Goal: Task Accomplishment & Management: Use online tool/utility

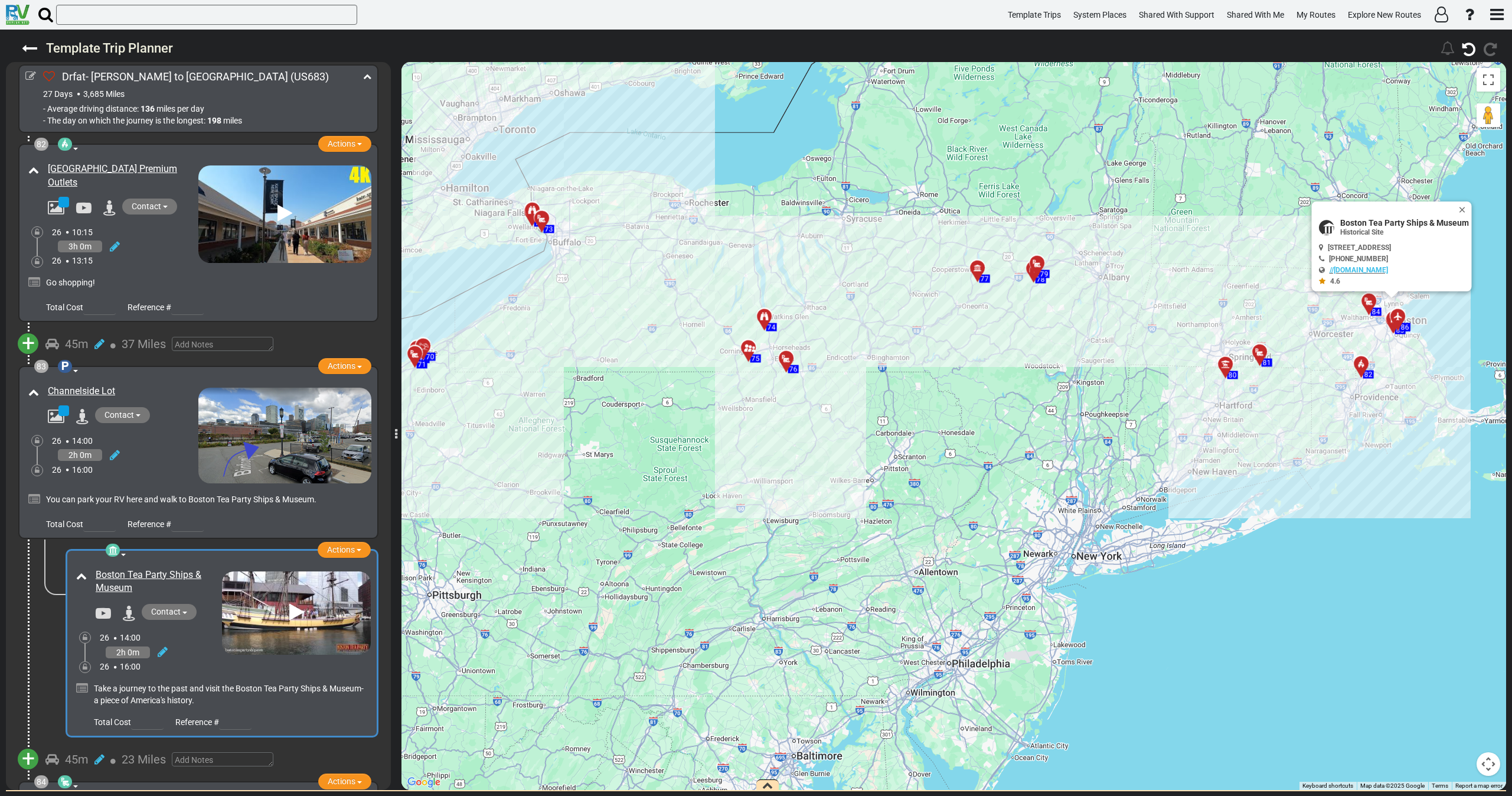
click at [22, 49] on icon at bounding box center [30, 48] width 15 height 15
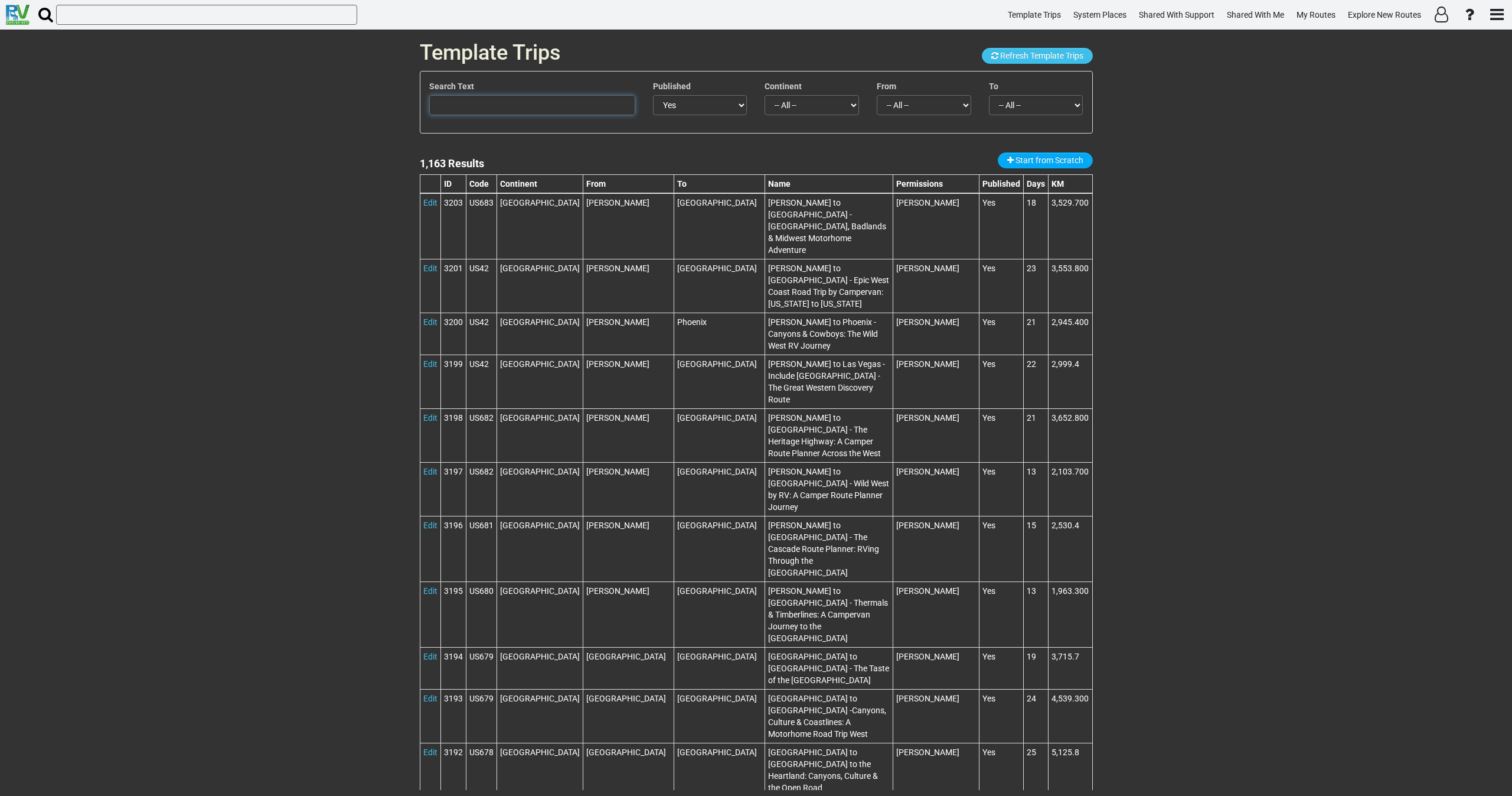
click at [523, 106] on input "text" at bounding box center [532, 105] width 206 height 20
paste input "[GEOGRAPHIC_DATA] to [GEOGRAPHIC_DATA]"
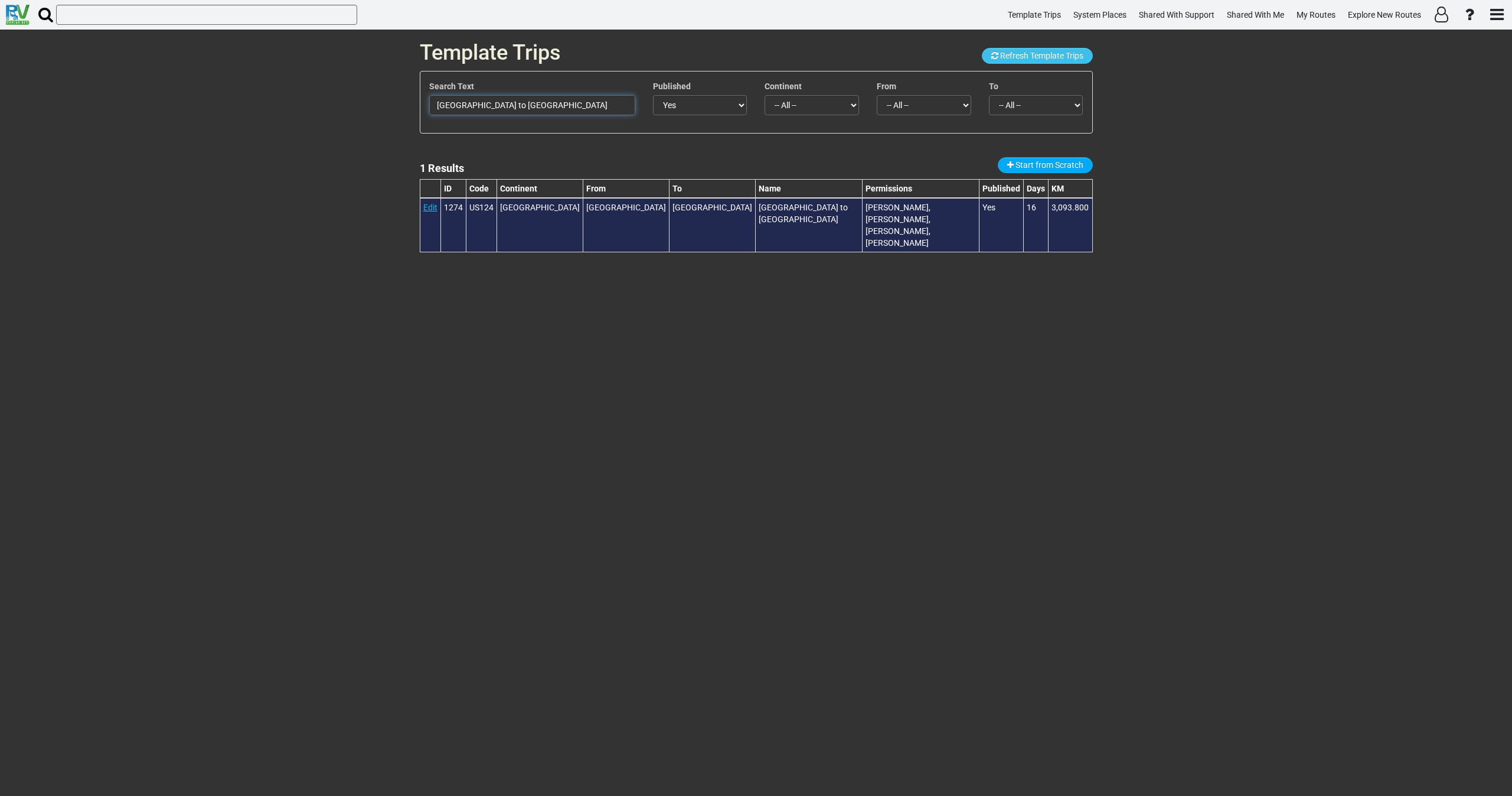
type input "[GEOGRAPHIC_DATA] to [GEOGRAPHIC_DATA]"
click at [431, 209] on link "Edit" at bounding box center [431, 207] width 14 height 9
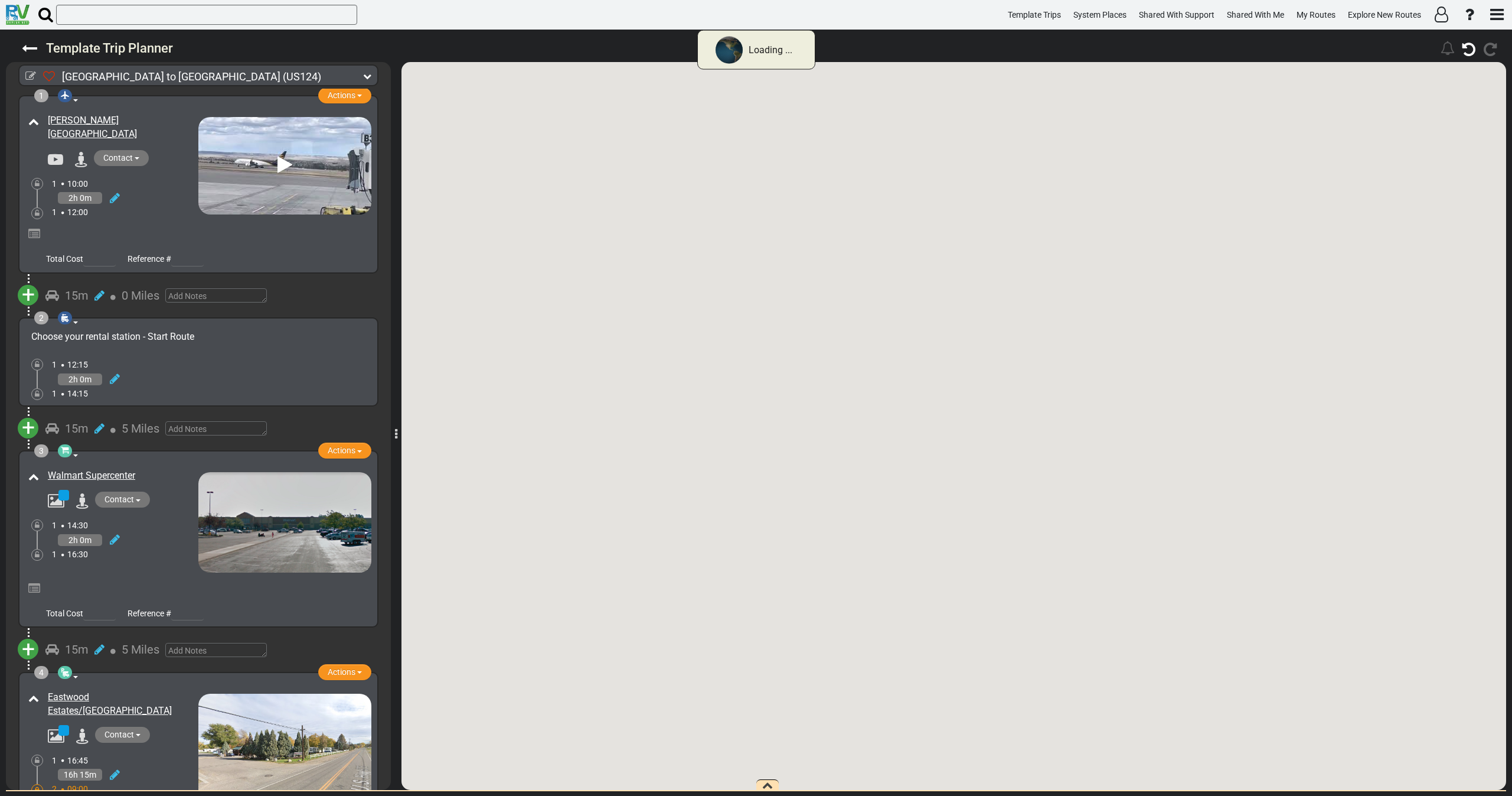
checkbox input "true"
type input "120"
type input "[GEOGRAPHIC_DATA] to [GEOGRAPHIC_DATA]"
type input "Epic USA motorhome trip With an RV from [GEOGRAPHIC_DATA] to [GEOGRAPHIC_DATA]"
type textarea "With an RV from [GEOGRAPHIC_DATA] to [GEOGRAPHIC_DATA], motorhome,[GEOGRAPHIC_D…"
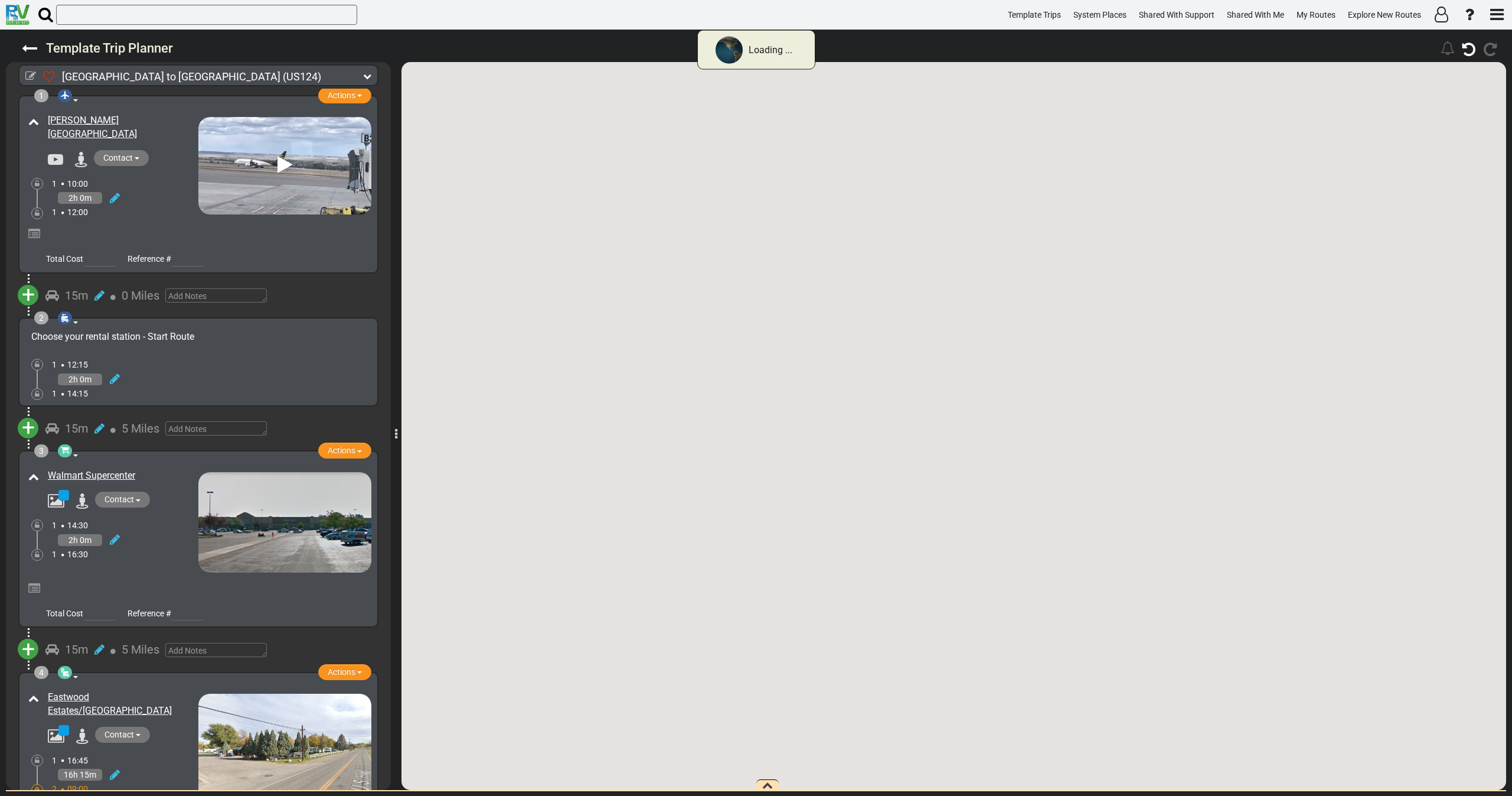
type textarea "Explore the stunning [GEOGRAPHIC_DATA] with an RV road trip from [GEOGRAPHIC_DA…"
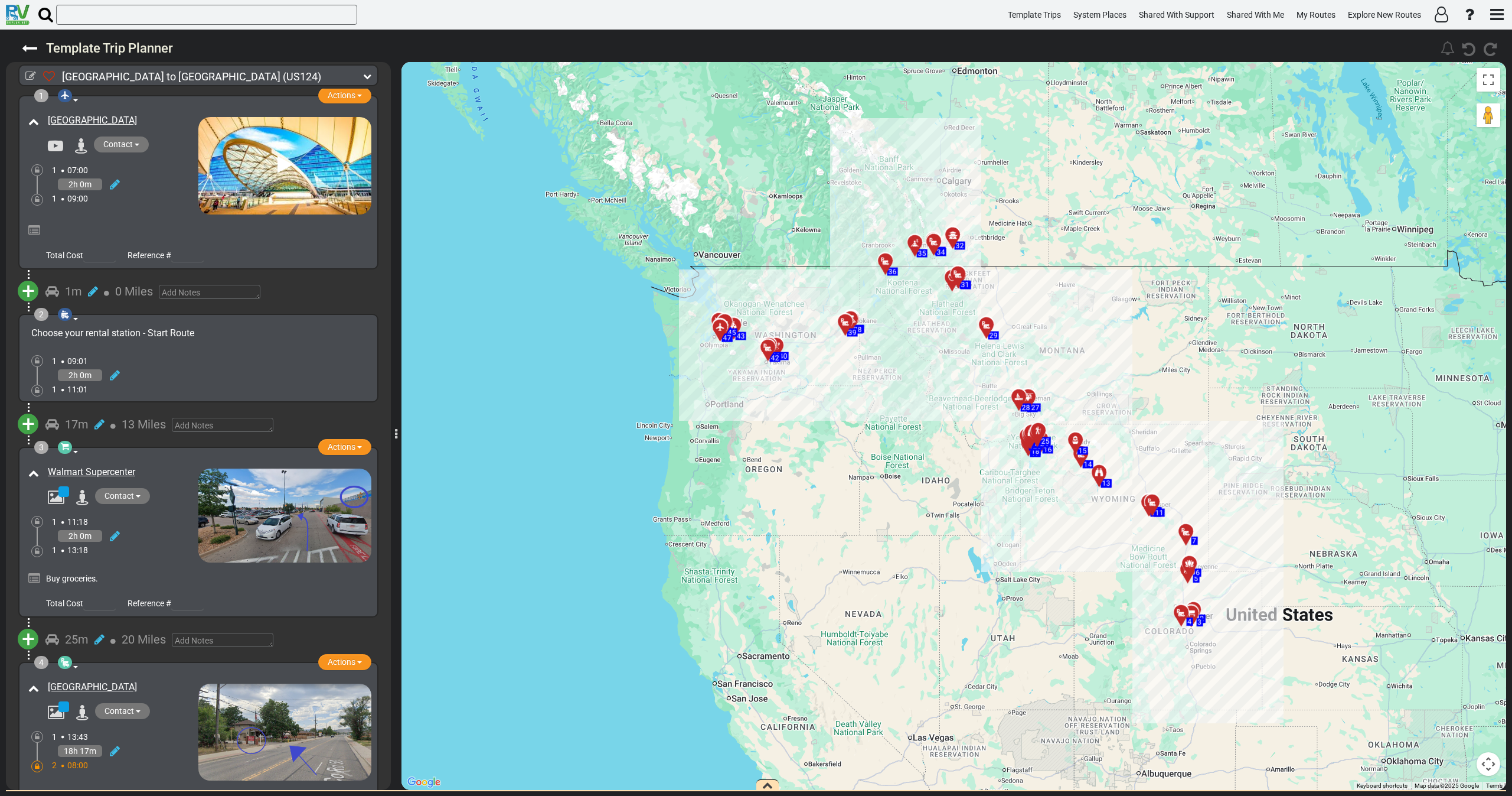
click at [367, 78] on icon at bounding box center [367, 76] width 8 height 8
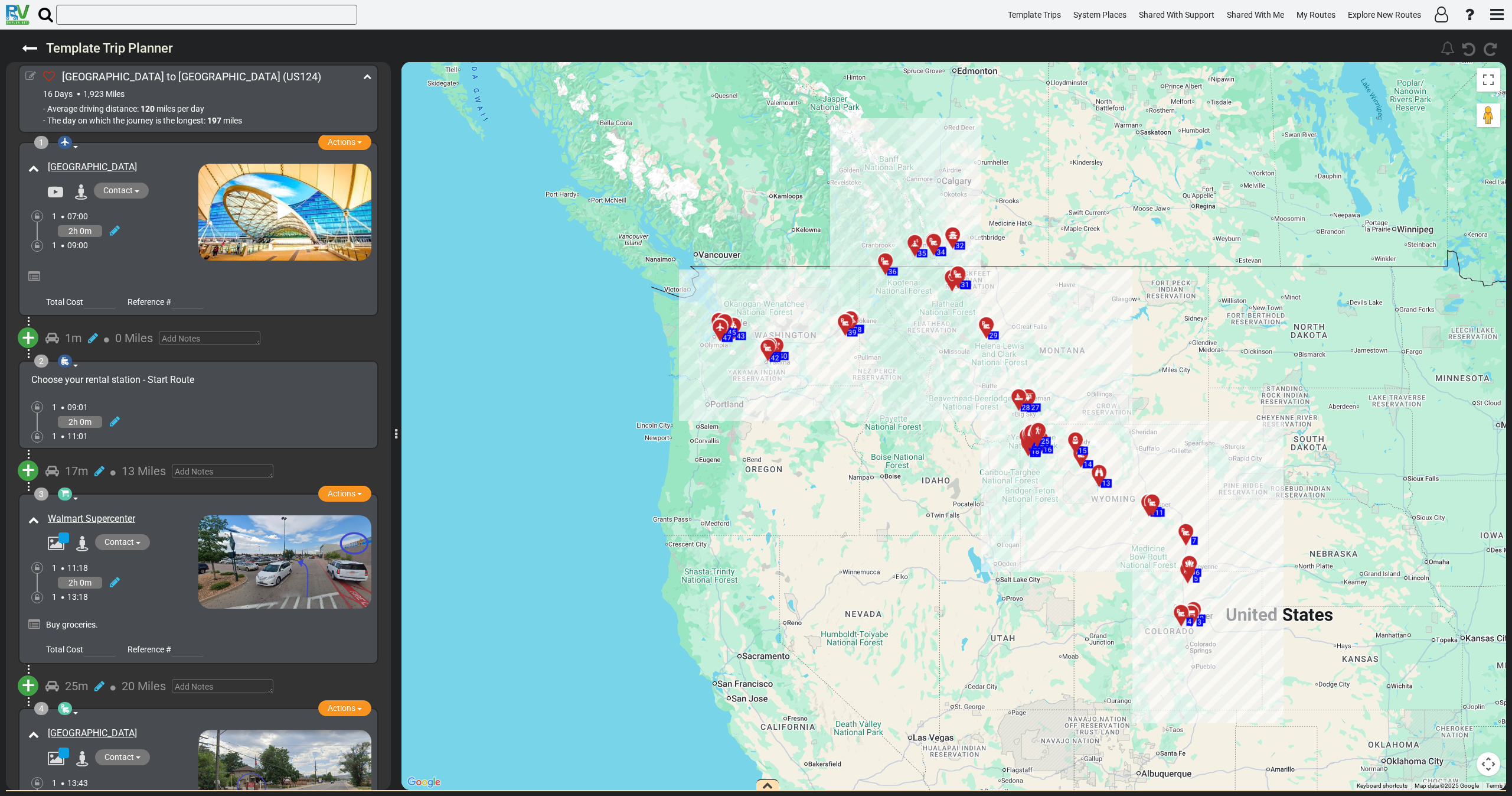
click at [31, 79] on icon at bounding box center [30, 76] width 11 height 11
select select "number:29"
select select "number:23"
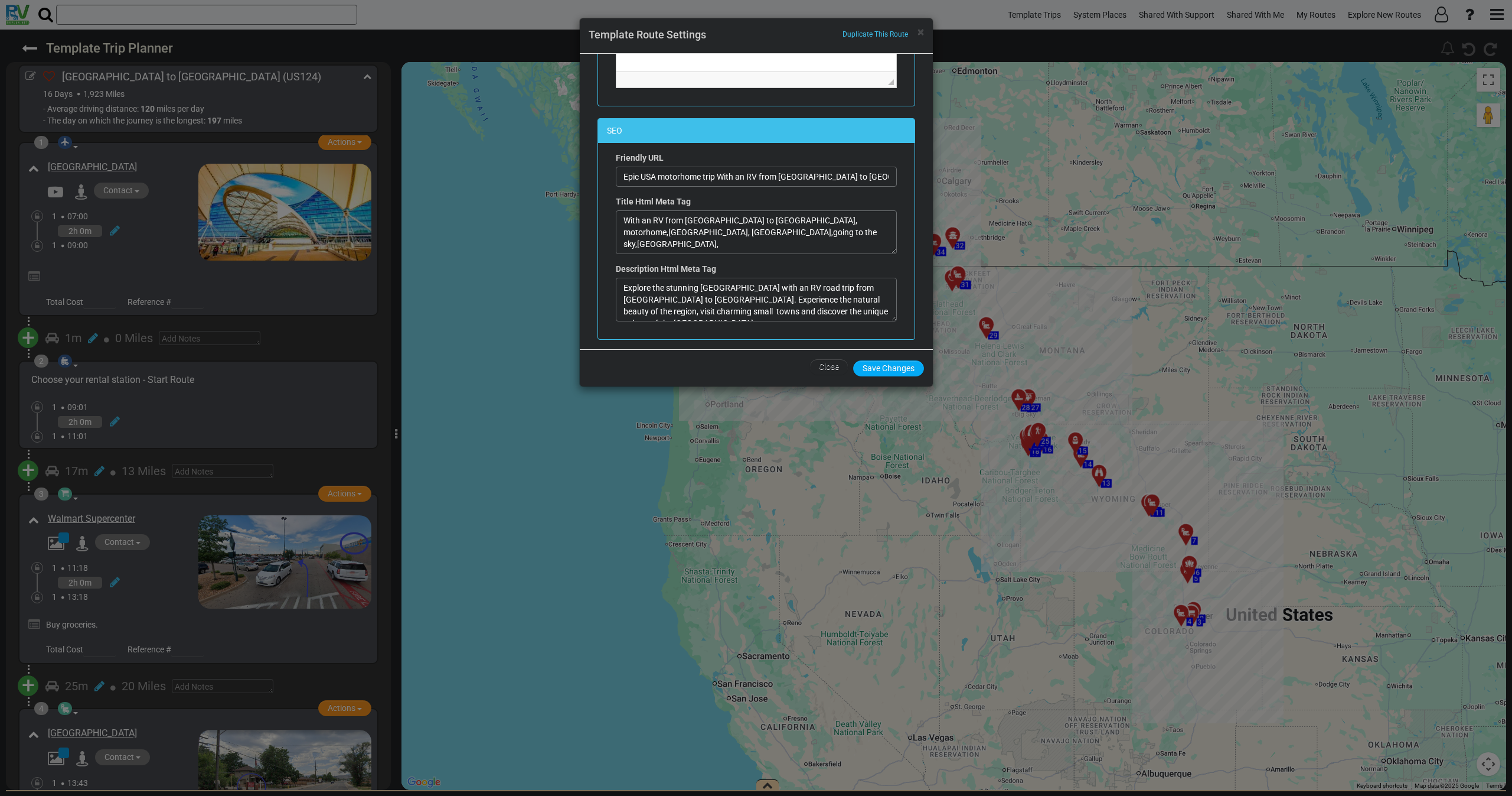
scroll to position [266, 0]
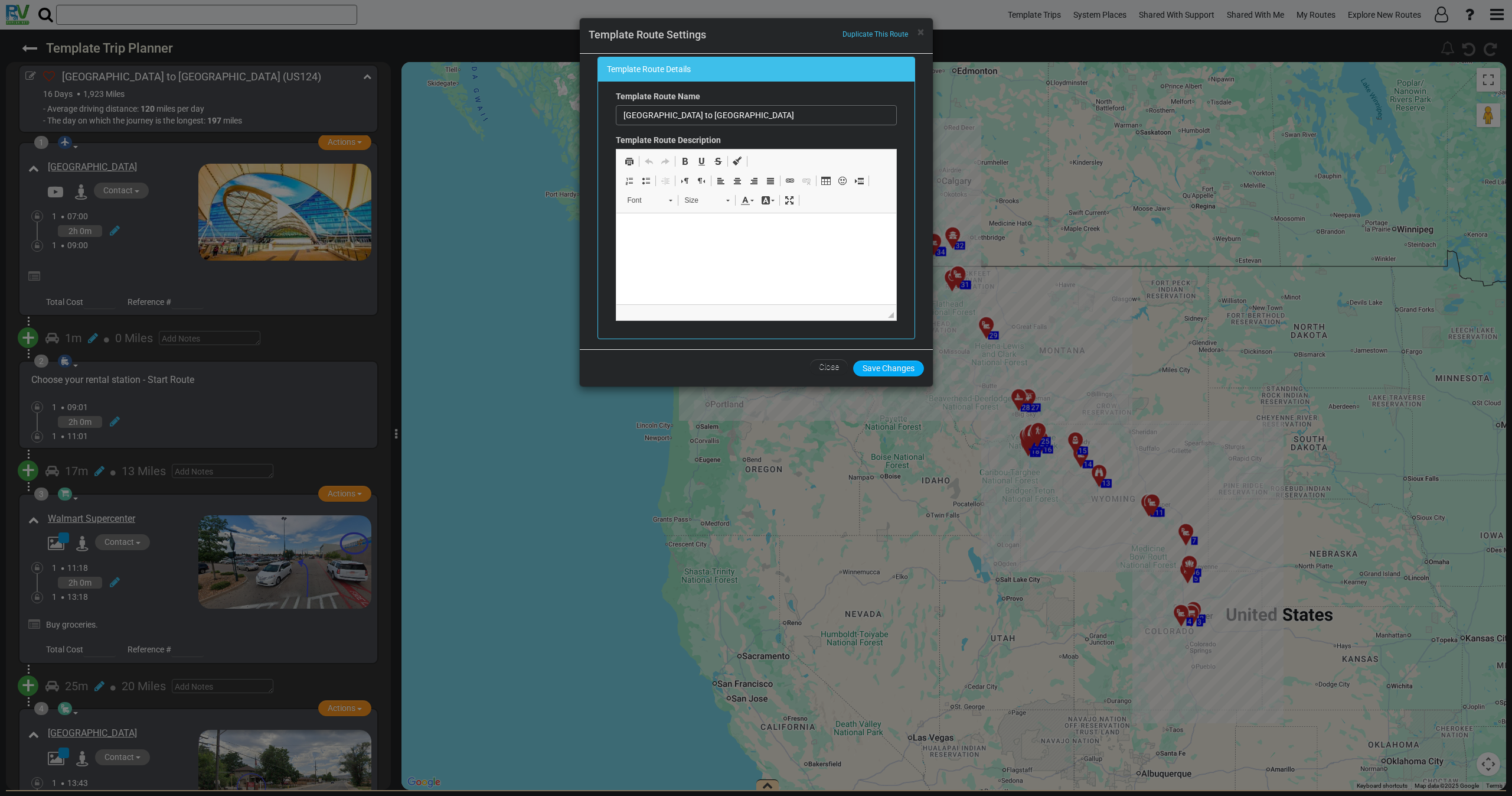
drag, startPoint x: 888, startPoint y: 258, endPoint x: 899, endPoint y: 359, distance: 101.6
click at [899, 359] on div "× Duplicate This Route Template Route Settings Route Parameters Route Code: US1…" at bounding box center [756, 202] width 354 height 369
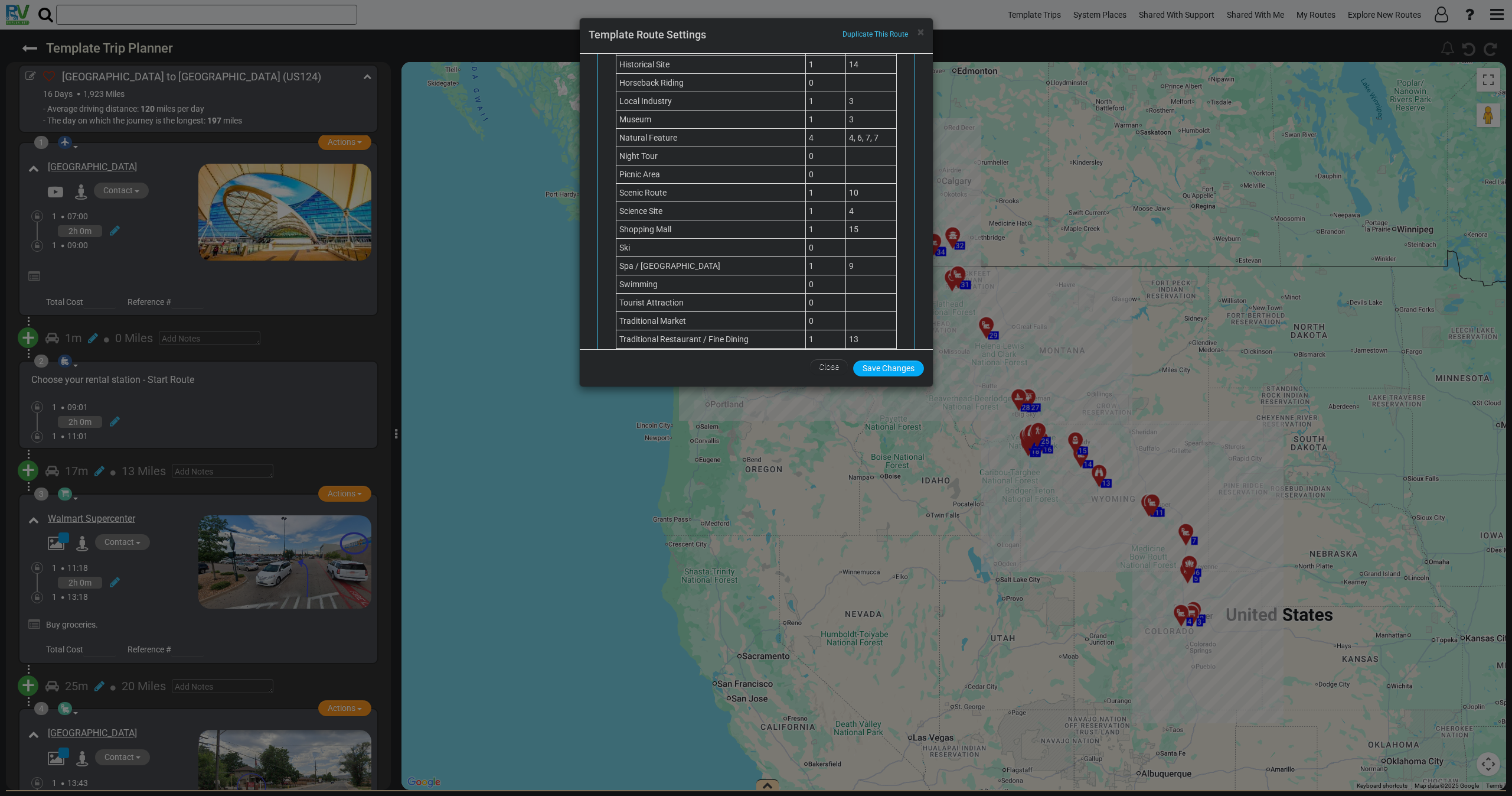
scroll to position [1391, 0]
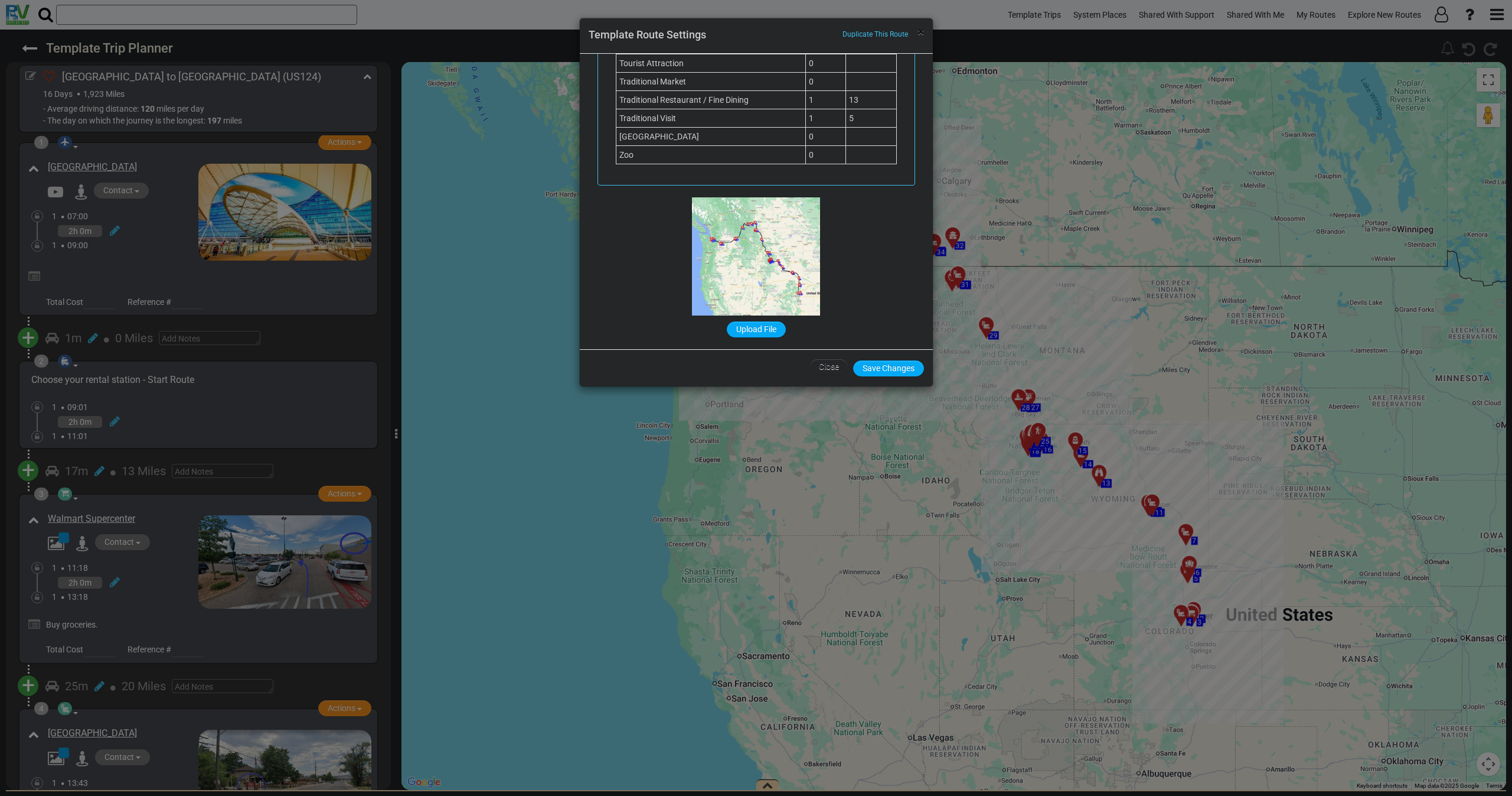
click at [922, 34] on span "×" at bounding box center [921, 32] width 7 height 14
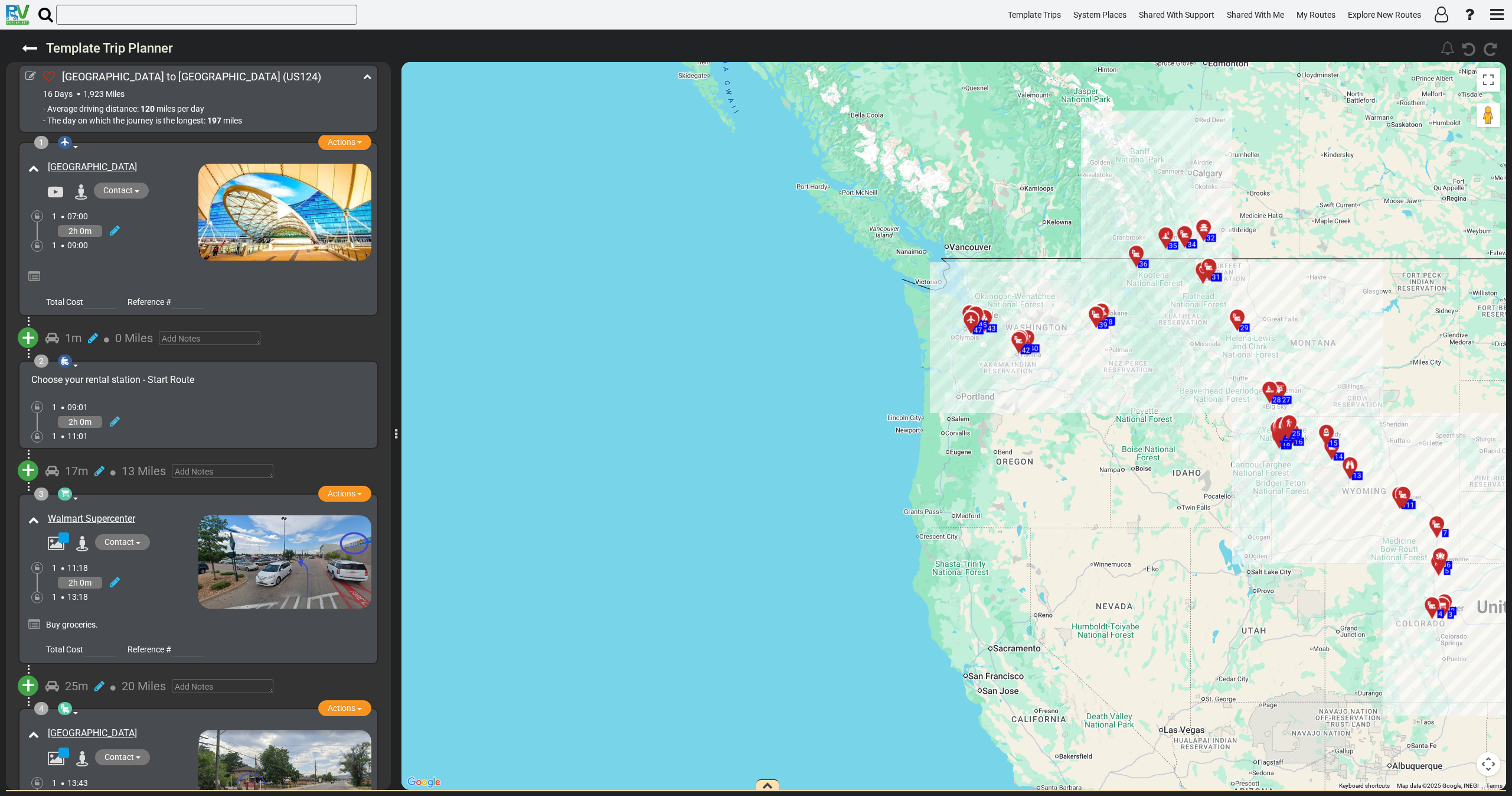
scroll to position [531, 0]
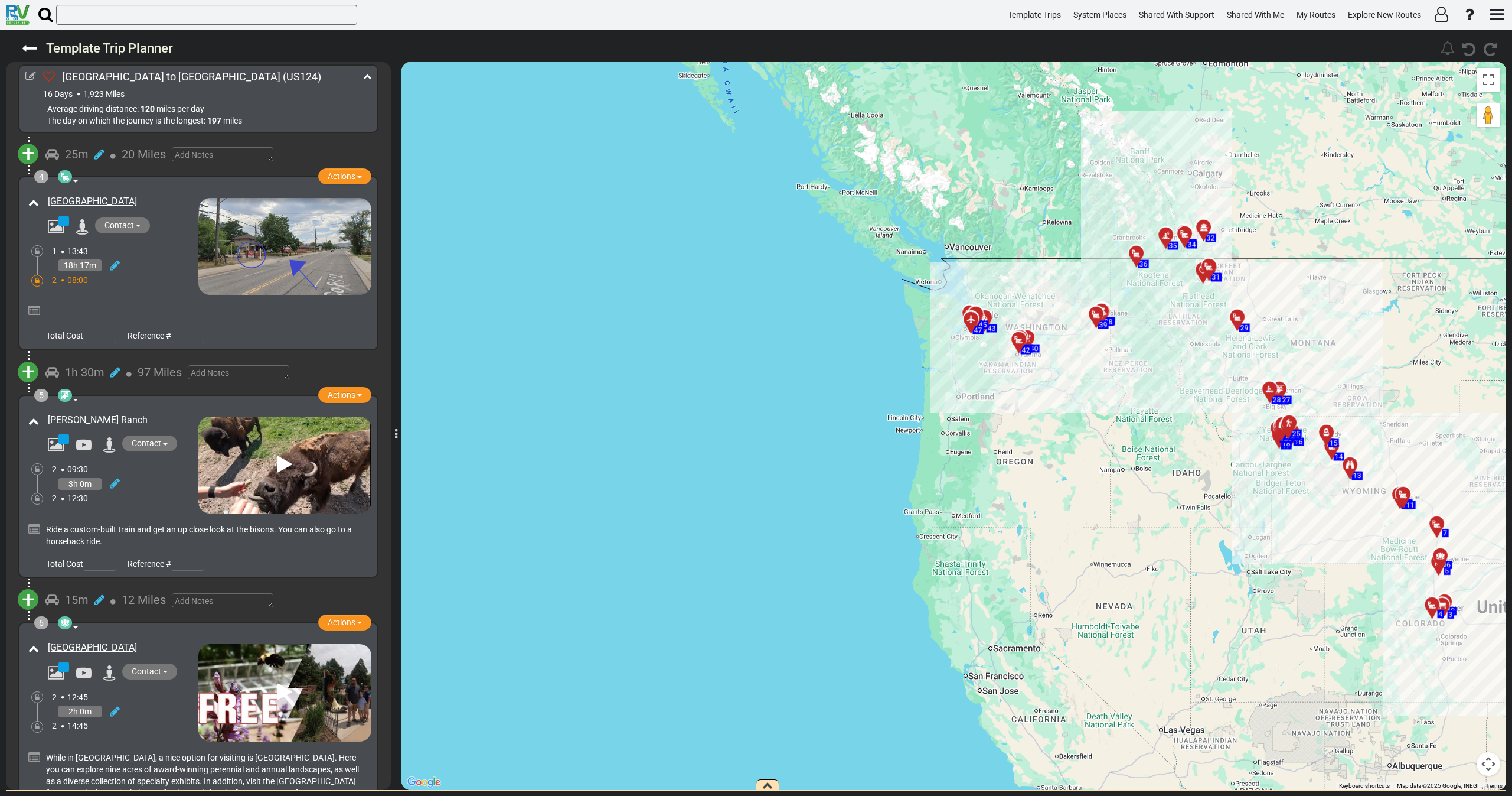
click at [151, 482] on div "3h 0m" at bounding box center [125, 483] width 146 height 17
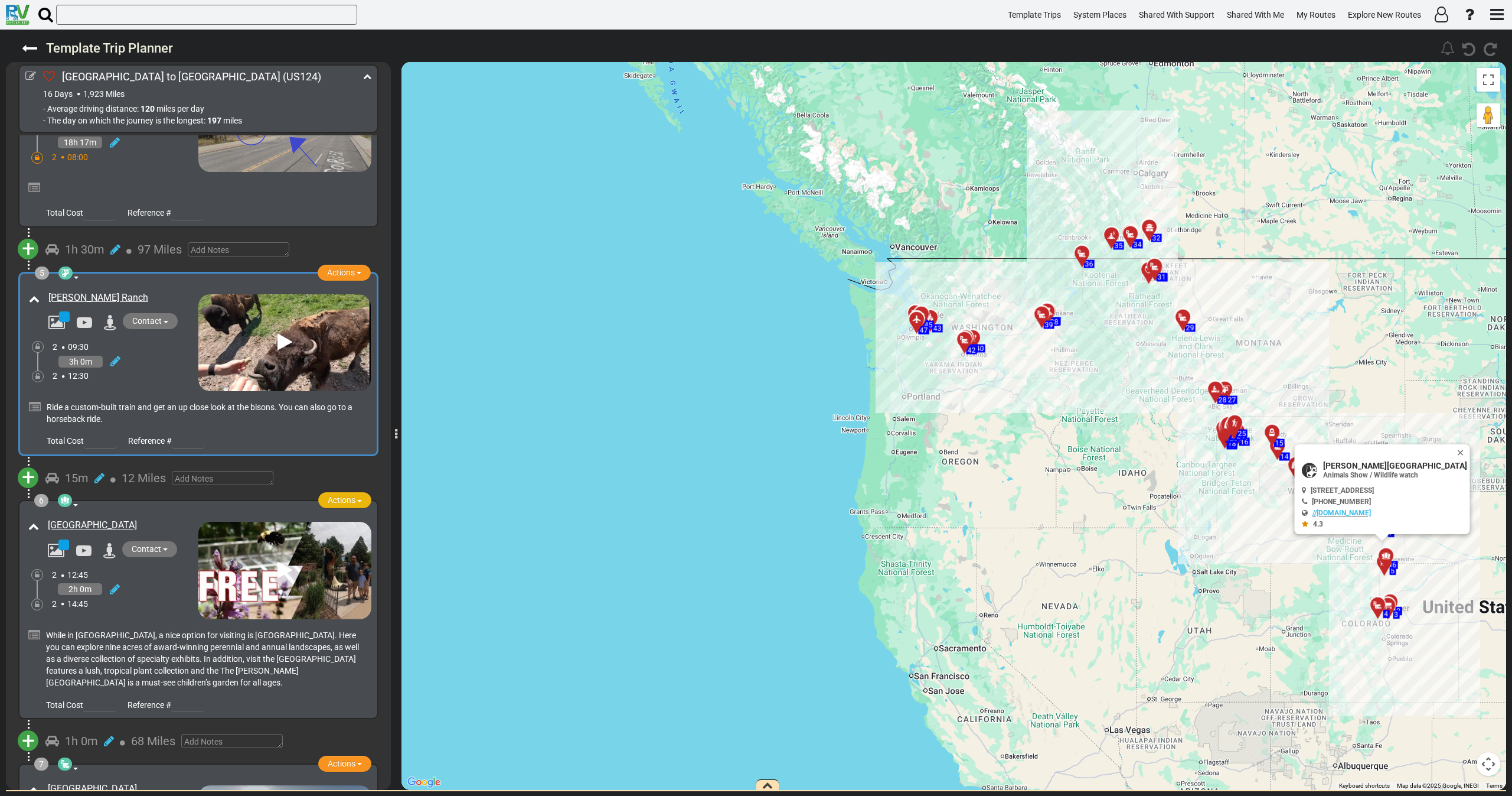
scroll to position [709, 0]
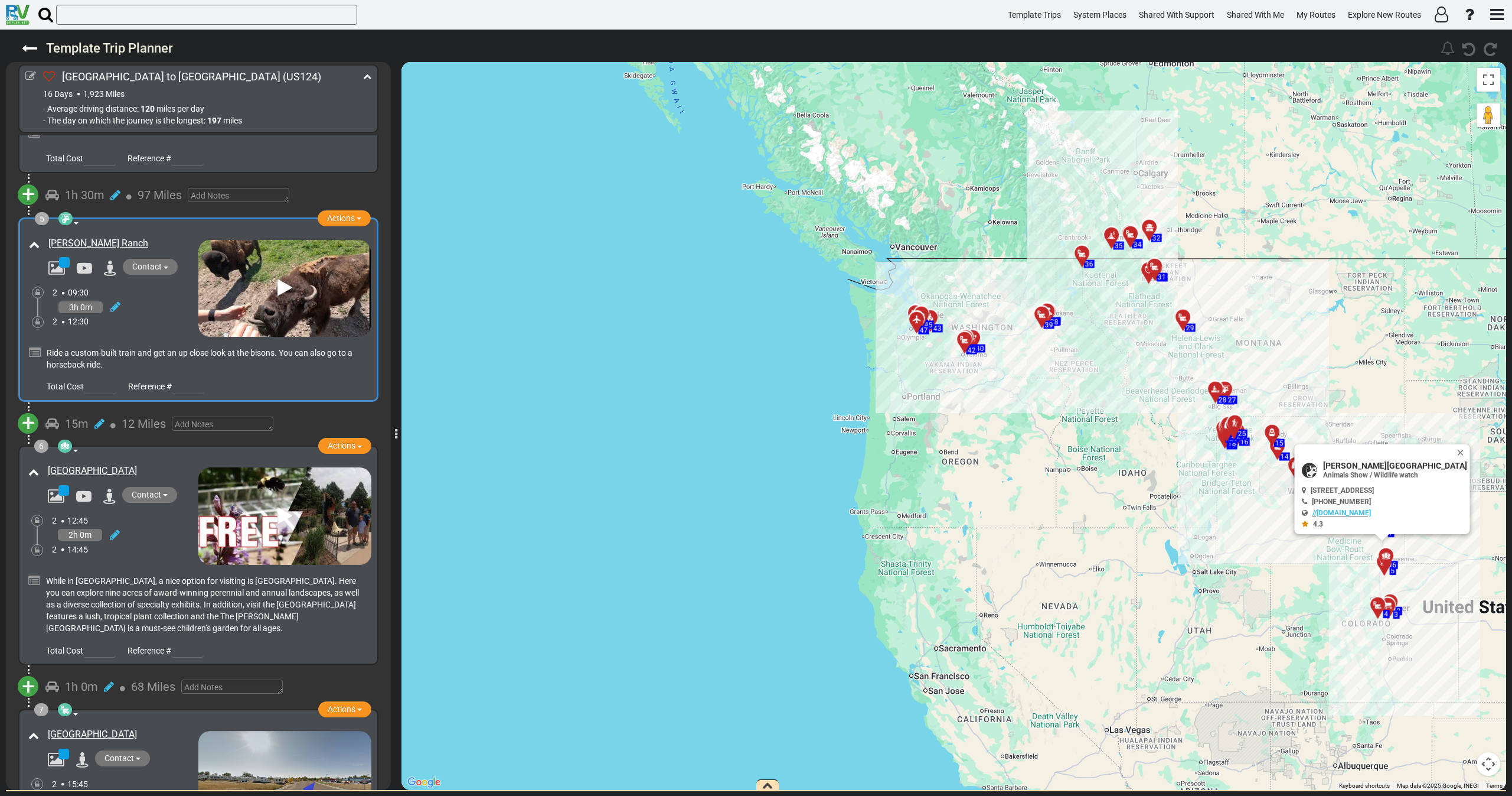
click at [146, 544] on div "2 14:45" at bounding box center [125, 549] width 146 height 11
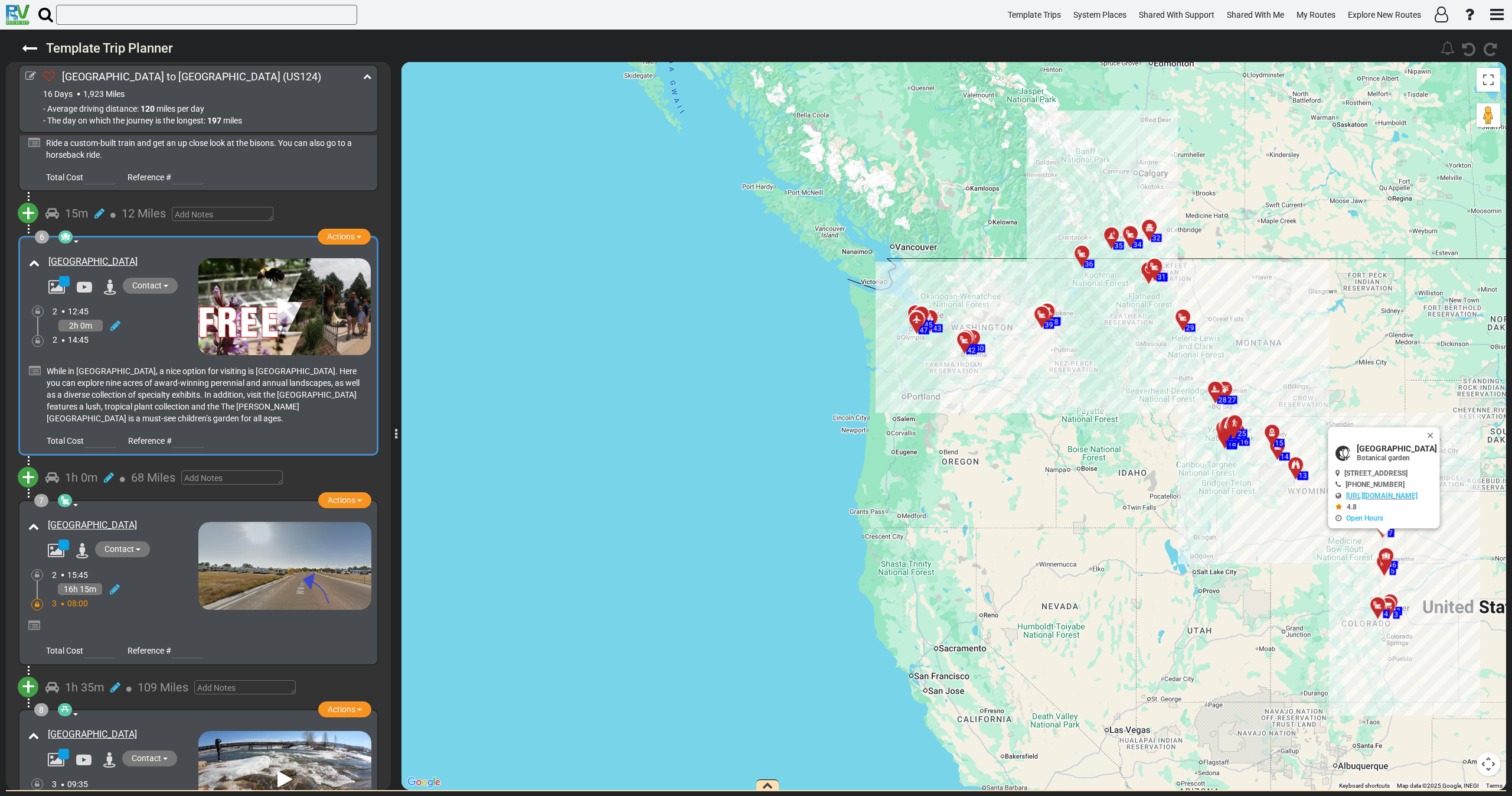
scroll to position [975, 0]
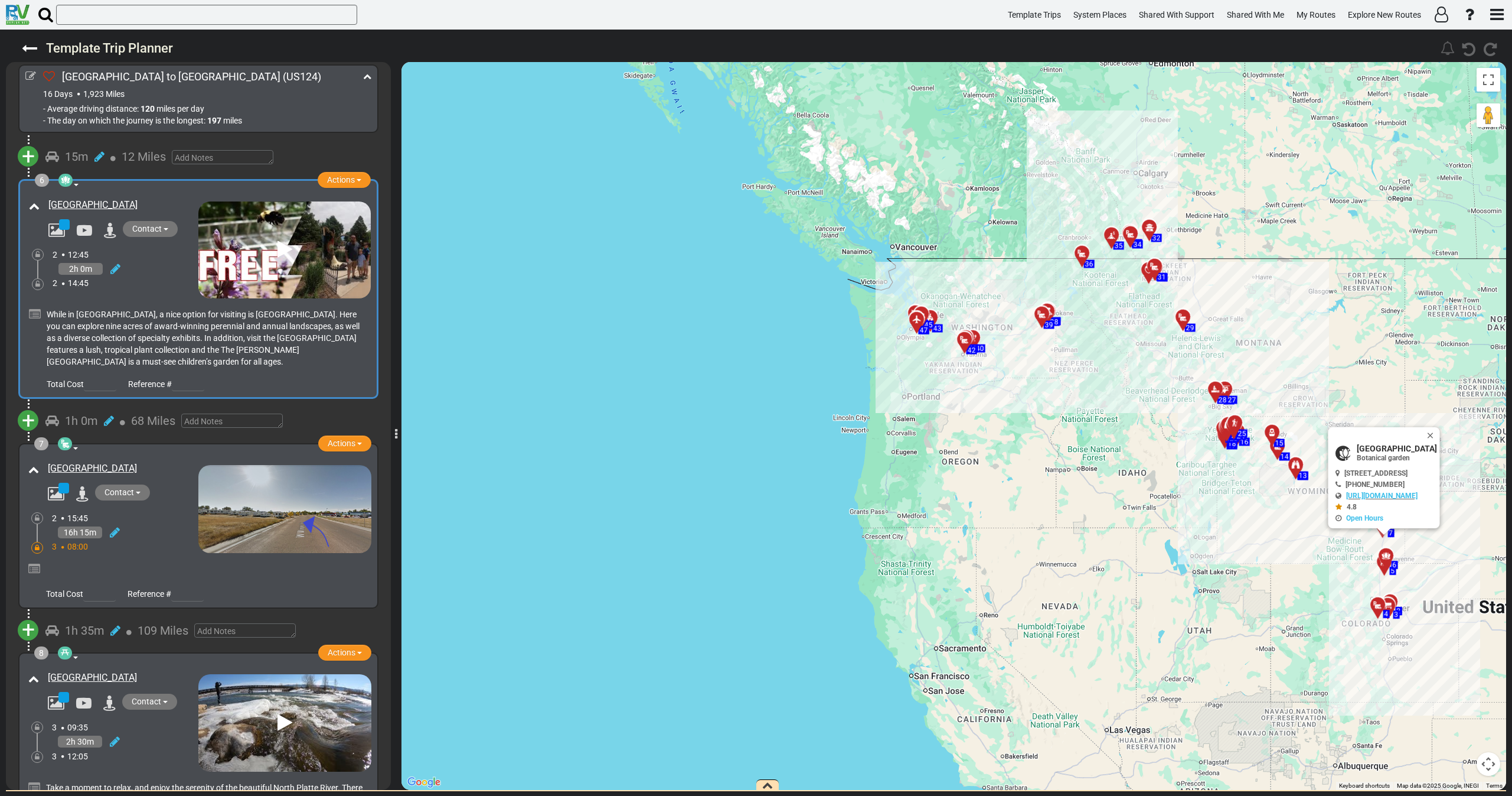
click at [146, 553] on div at bounding box center [198, 567] width 346 height 27
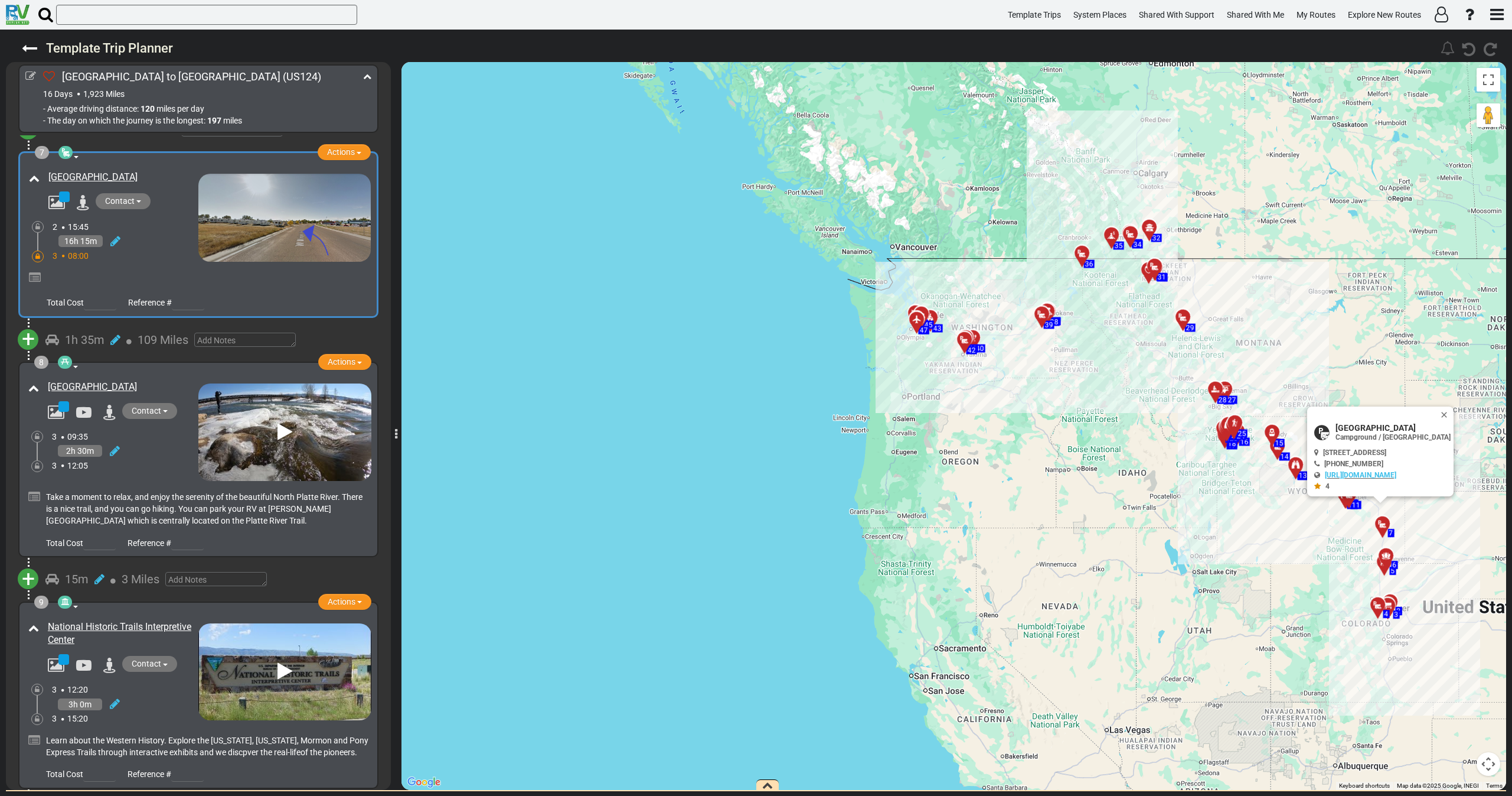
scroll to position [1329, 0]
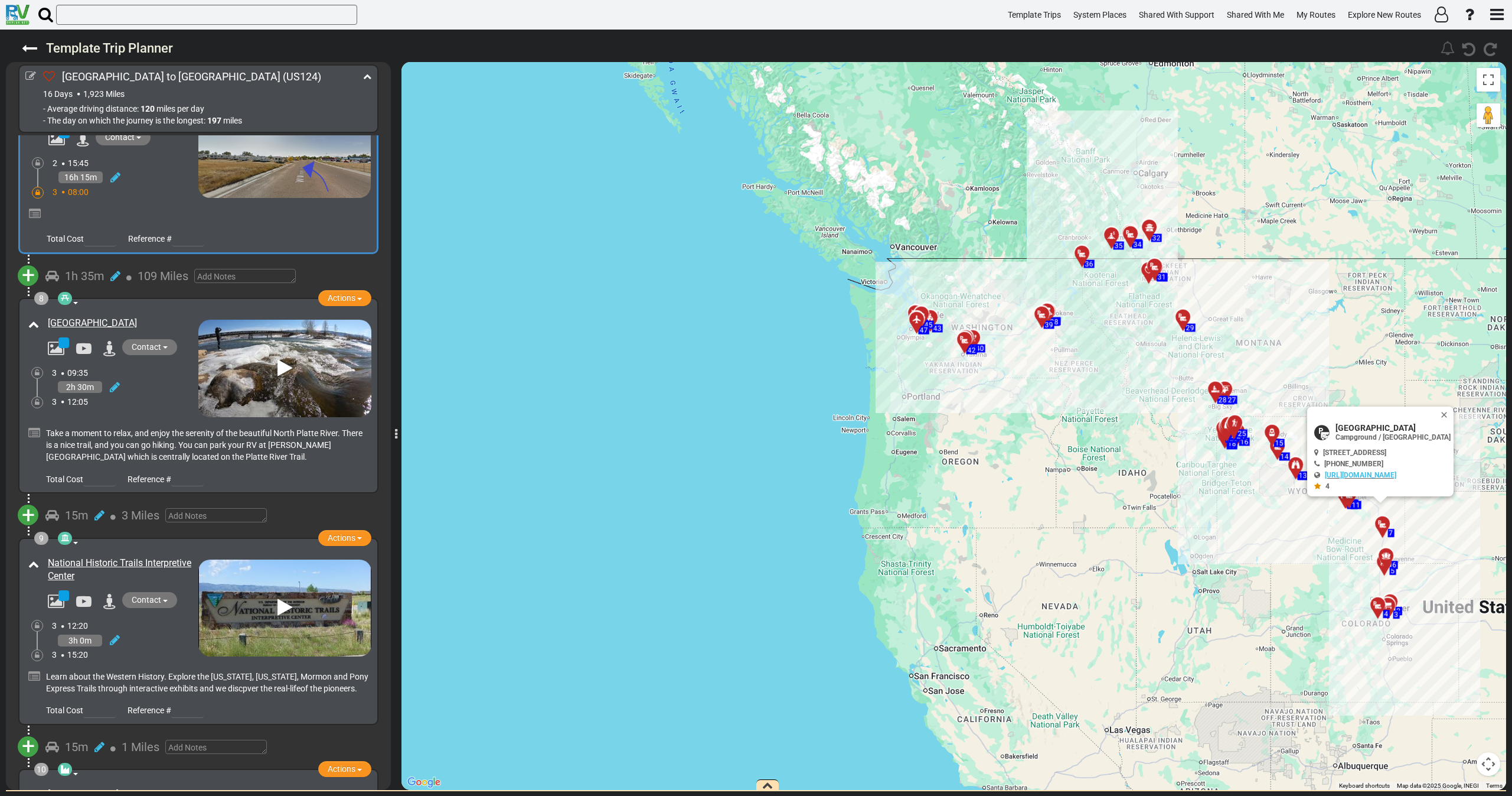
click at [160, 380] on div "2h 30m" at bounding box center [125, 387] width 146 height 17
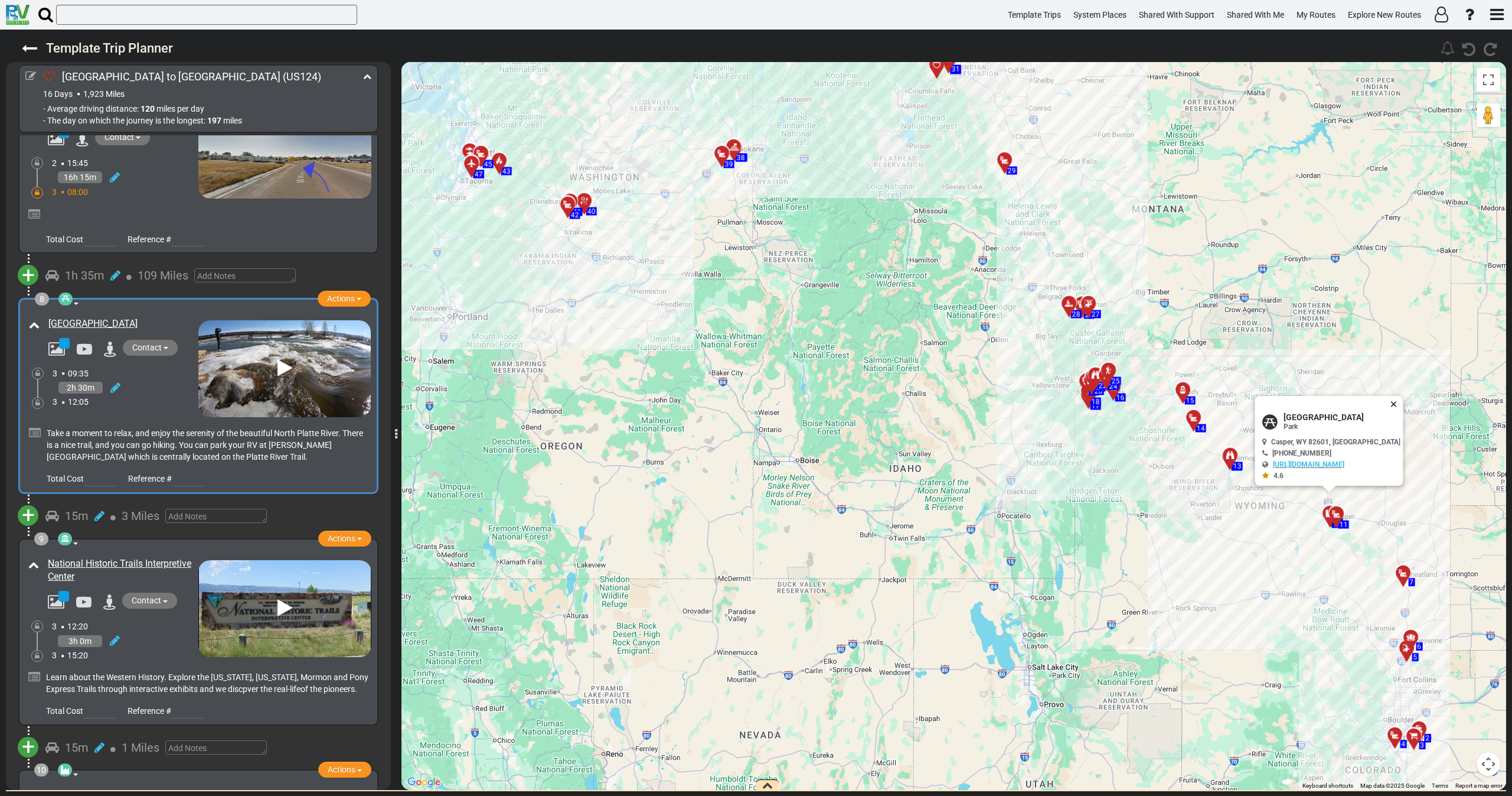
click at [1389, 400] on button "Close" at bounding box center [1395, 404] width 14 height 17
click at [277, 358] on icon at bounding box center [284, 368] width 14 height 19
